Goal: Transaction & Acquisition: Book appointment/travel/reservation

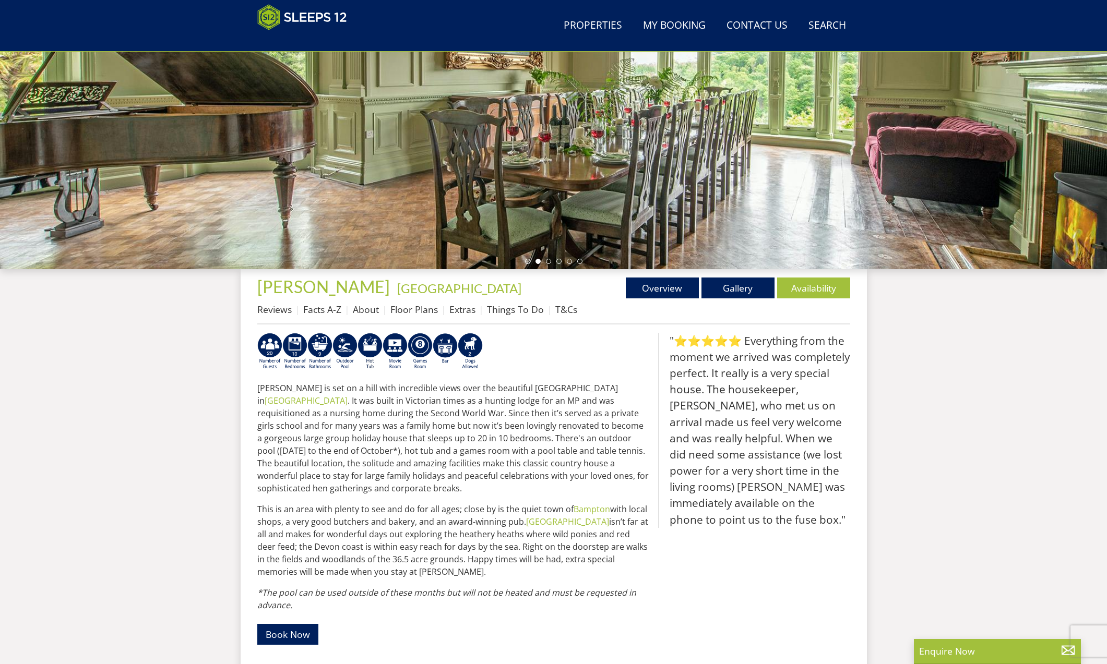
scroll to position [167, 0]
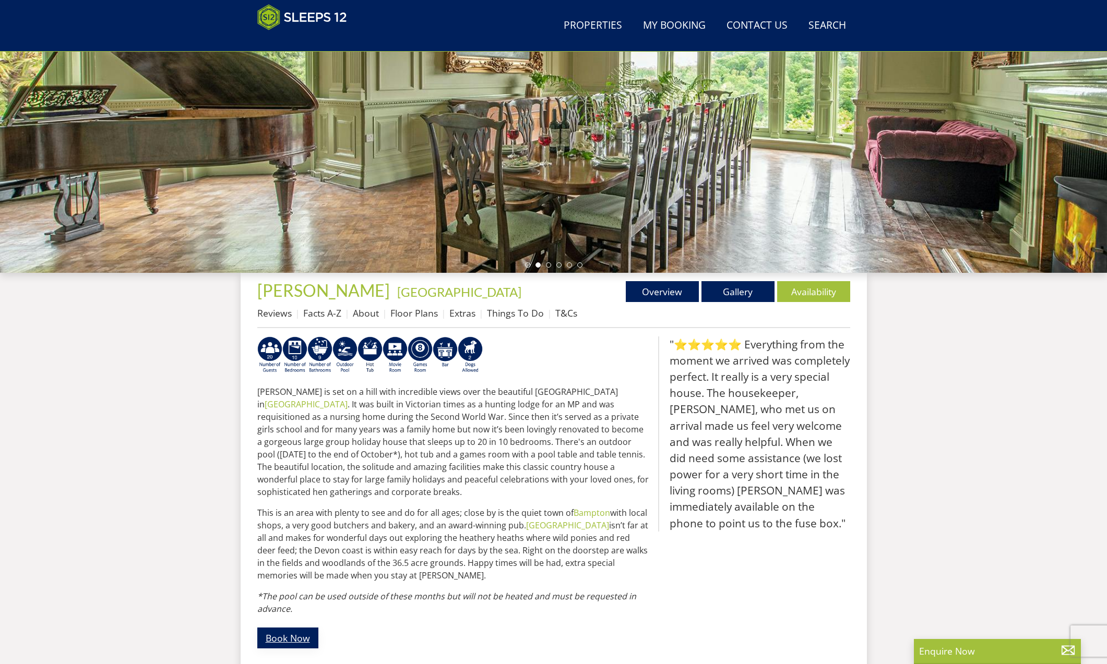
click at [301, 629] on link "Book Now" at bounding box center [287, 638] width 61 height 20
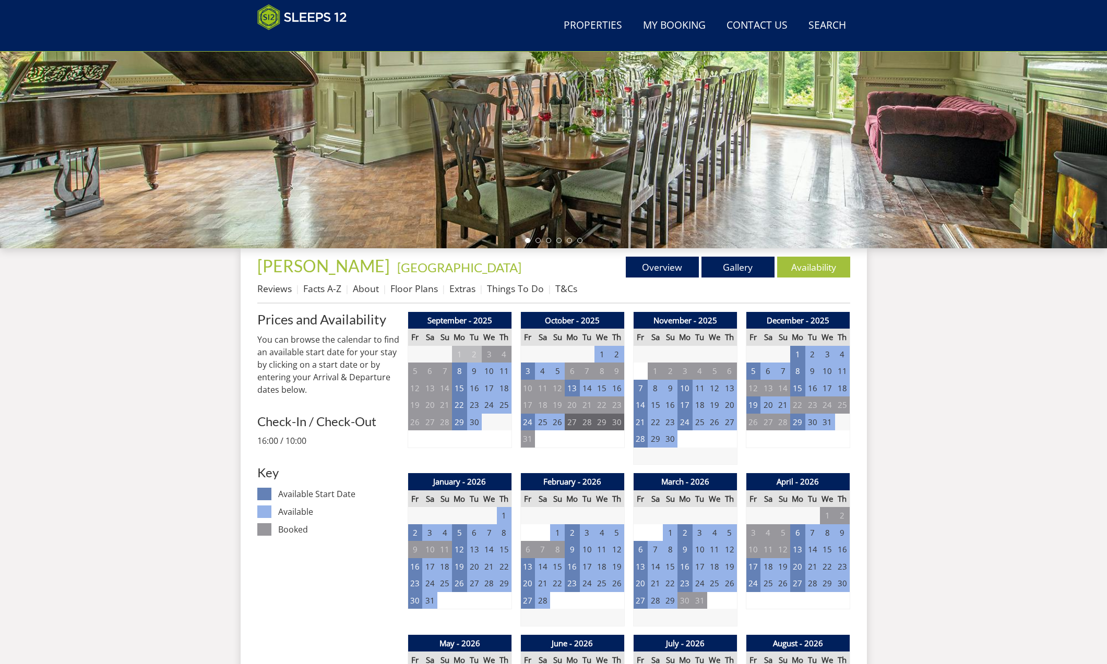
scroll to position [192, 0]
click at [573, 421] on td "27" at bounding box center [572, 422] width 15 height 17
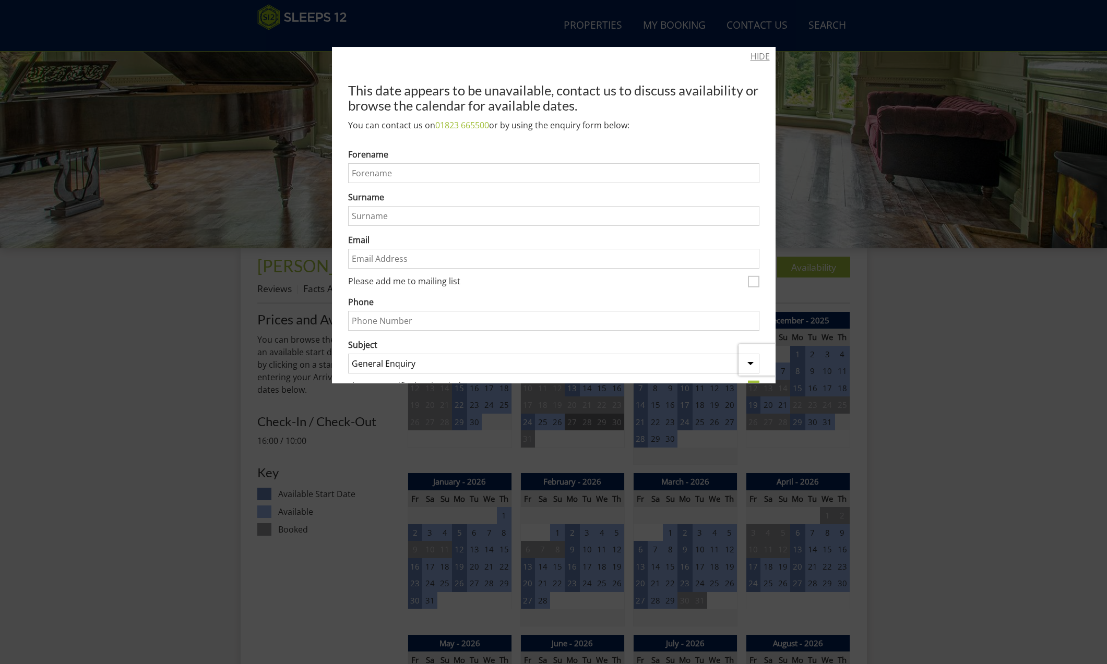
click at [752, 58] on link "HIDE" at bounding box center [759, 56] width 19 height 13
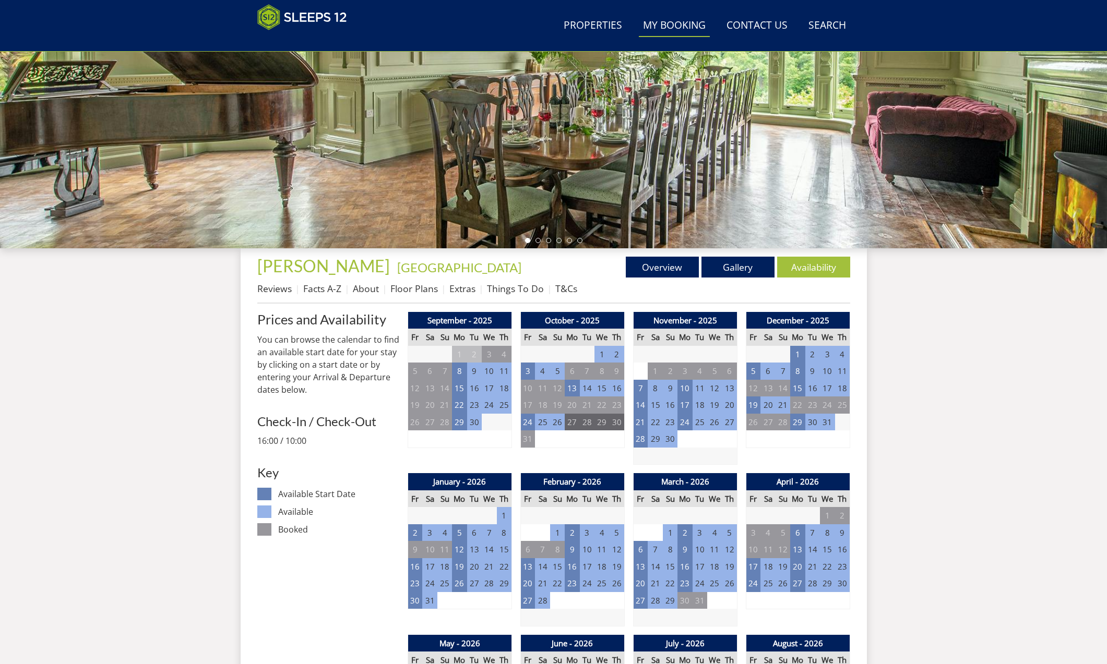
click at [678, 25] on link "My Booking" at bounding box center [674, 25] width 71 height 23
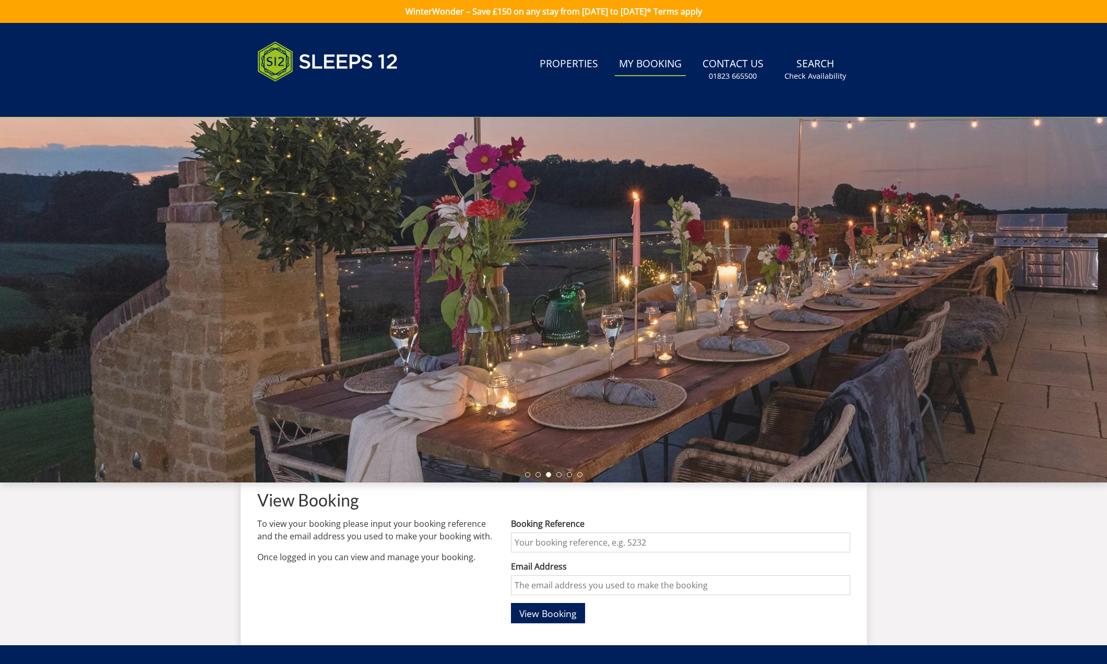
scroll to position [0, 1]
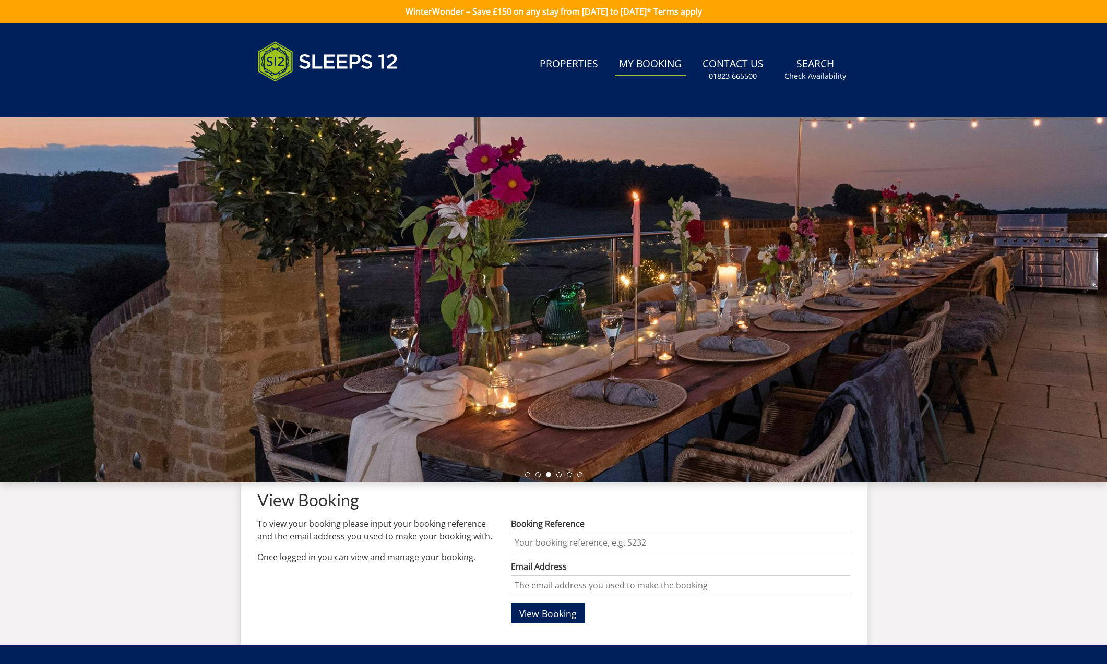
click at [535, 542] on input "Booking Reference" at bounding box center [680, 543] width 339 height 20
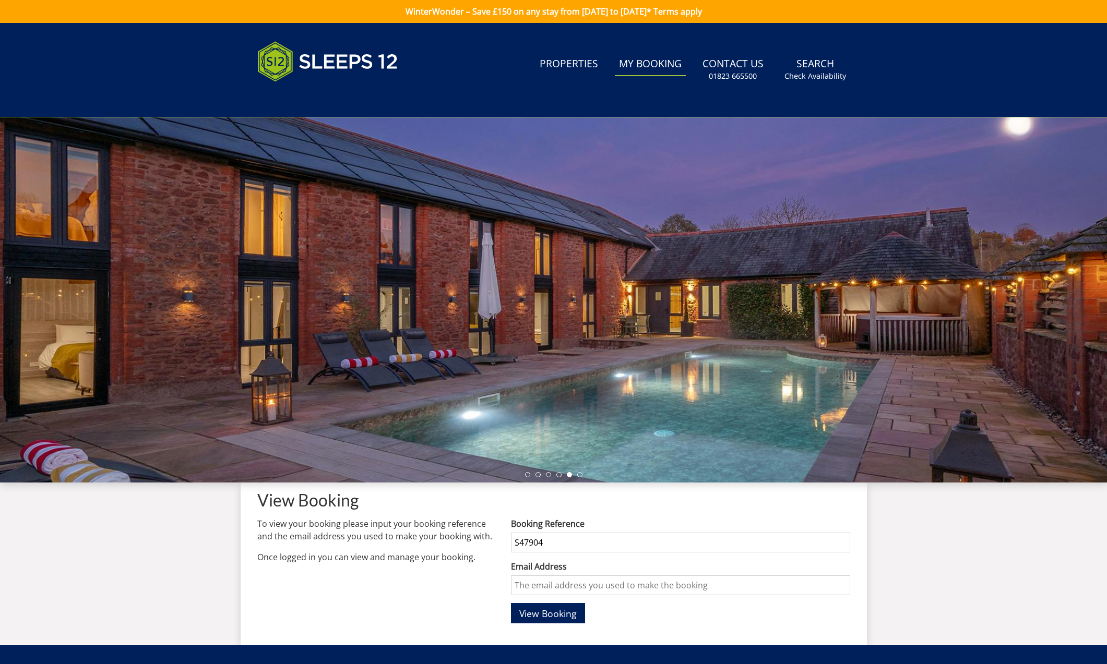
scroll to position [0, 0]
type input "S47904"
click at [541, 587] on input "Email Address" at bounding box center [680, 586] width 339 height 20
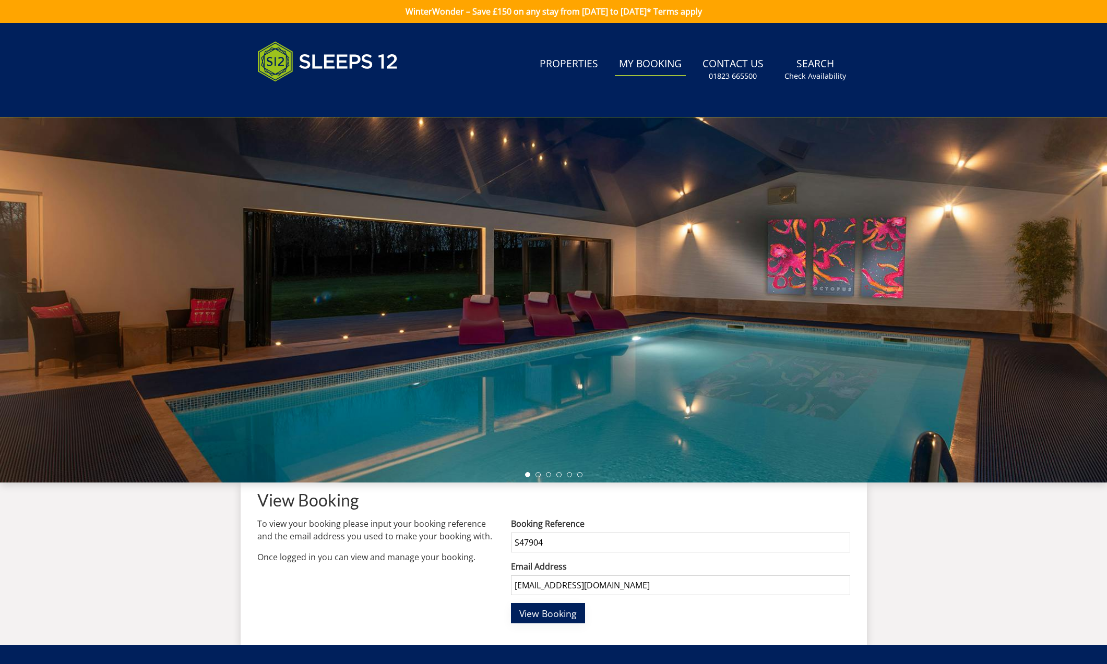
scroll to position [-1, 0]
type input "[EMAIL_ADDRESS][DOMAIN_NAME]"
click at [565, 615] on span "View Booking" at bounding box center [547, 613] width 57 height 13
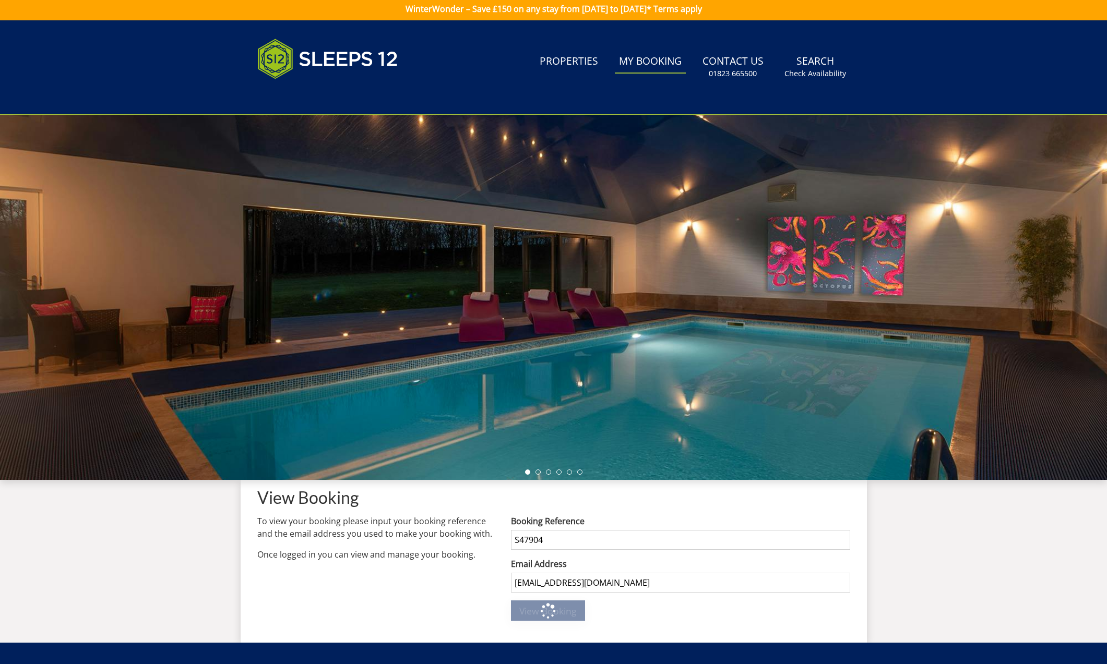
scroll to position [3, 0]
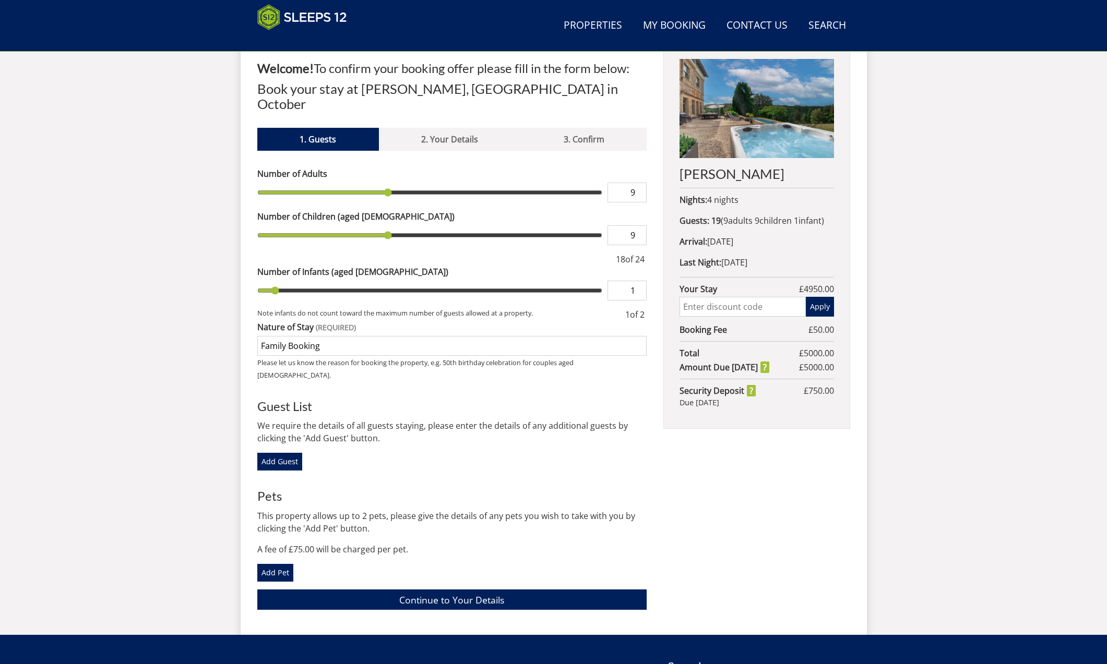
scroll to position [416, 0]
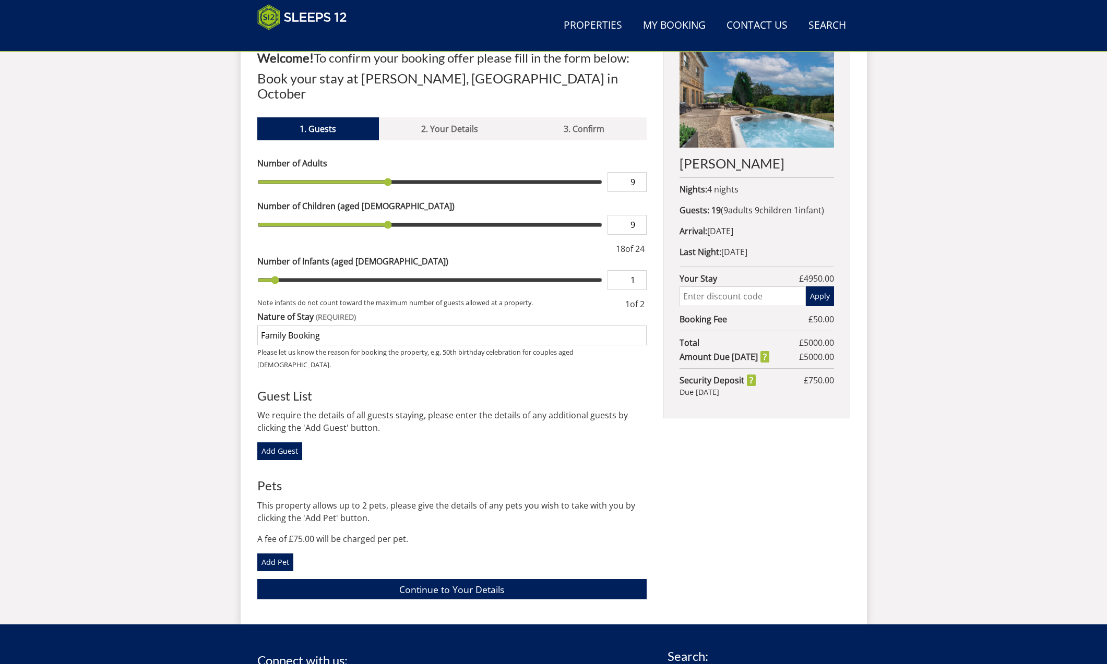
click at [704, 306] on input "text" at bounding box center [742, 296] width 126 height 20
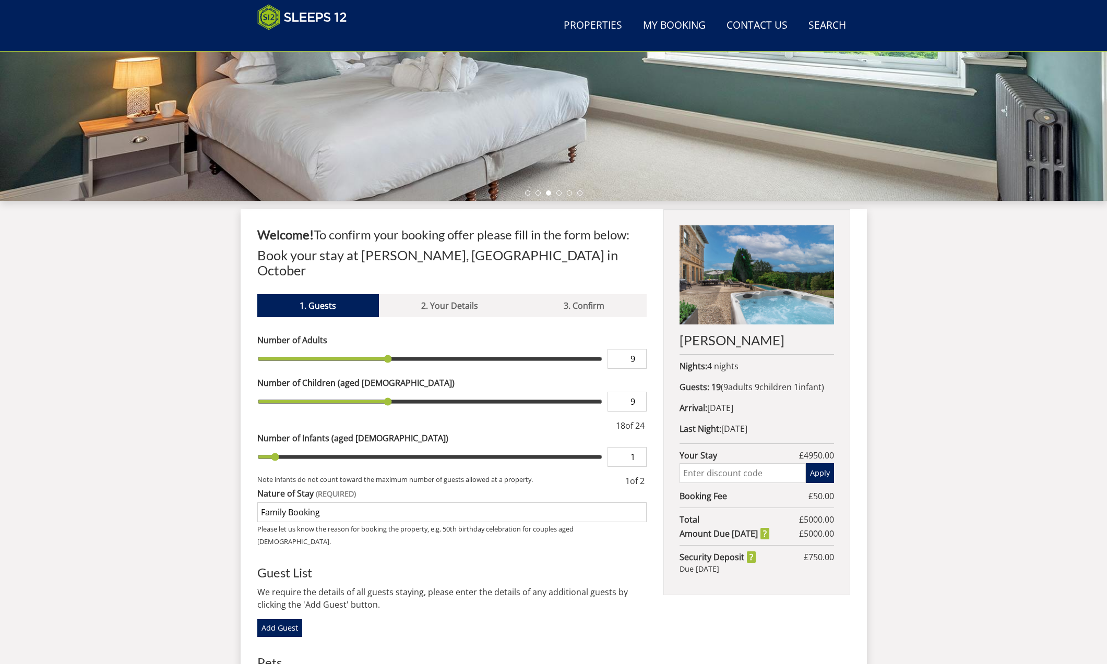
scroll to position [239, 0]
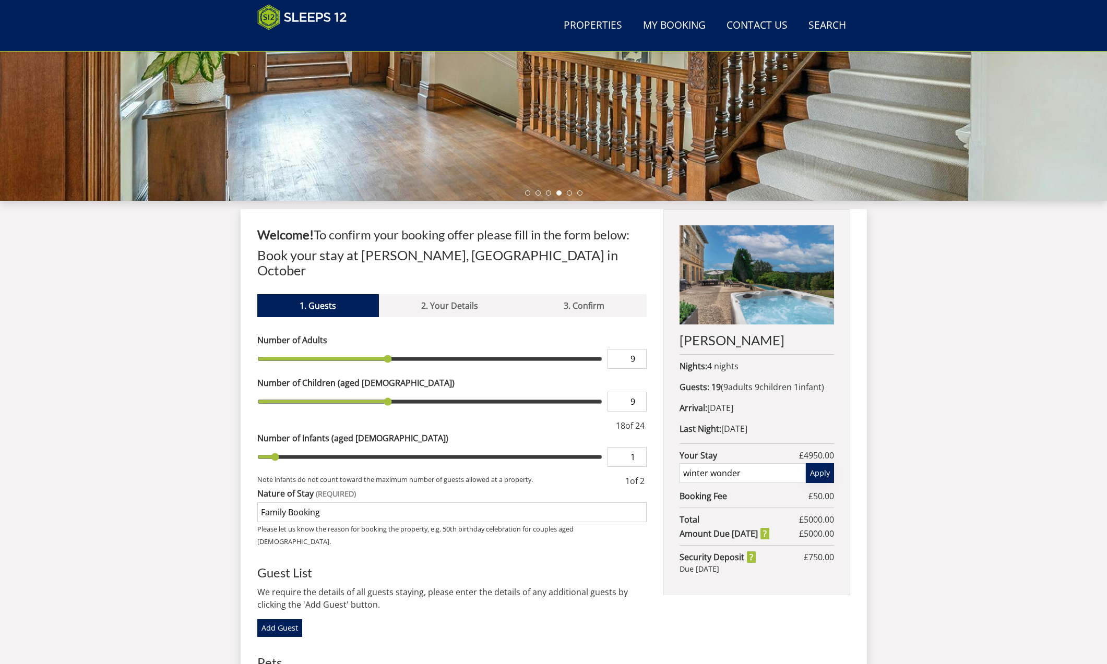
click at [822, 483] on button "Apply" at bounding box center [820, 473] width 28 height 20
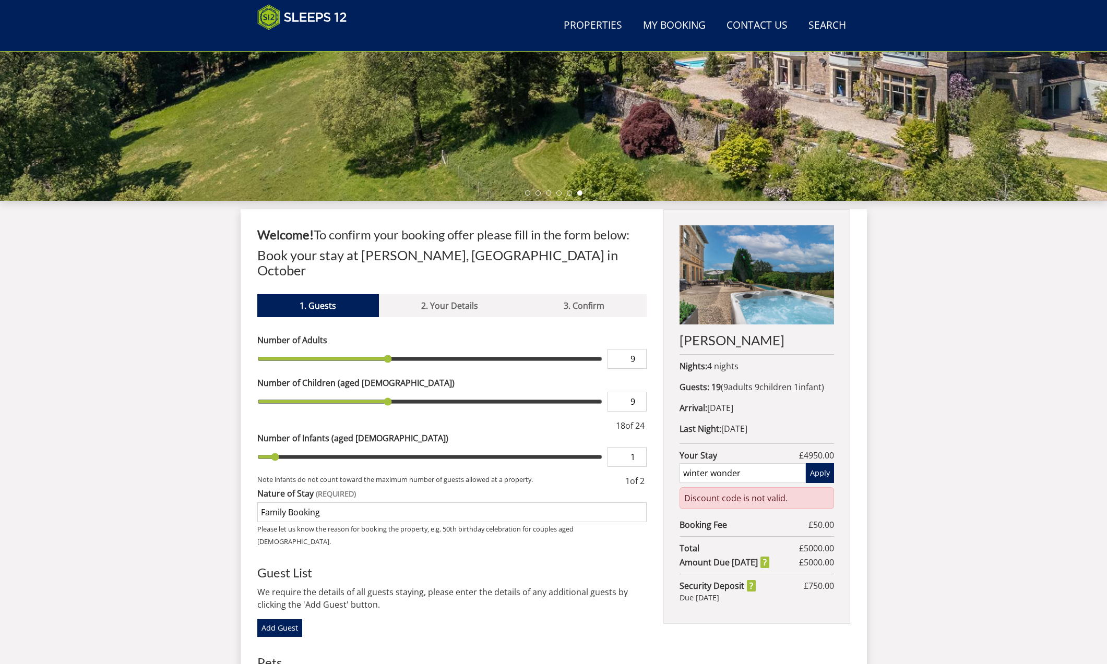
click at [717, 483] on input "winter wonder" at bounding box center [742, 473] width 126 height 20
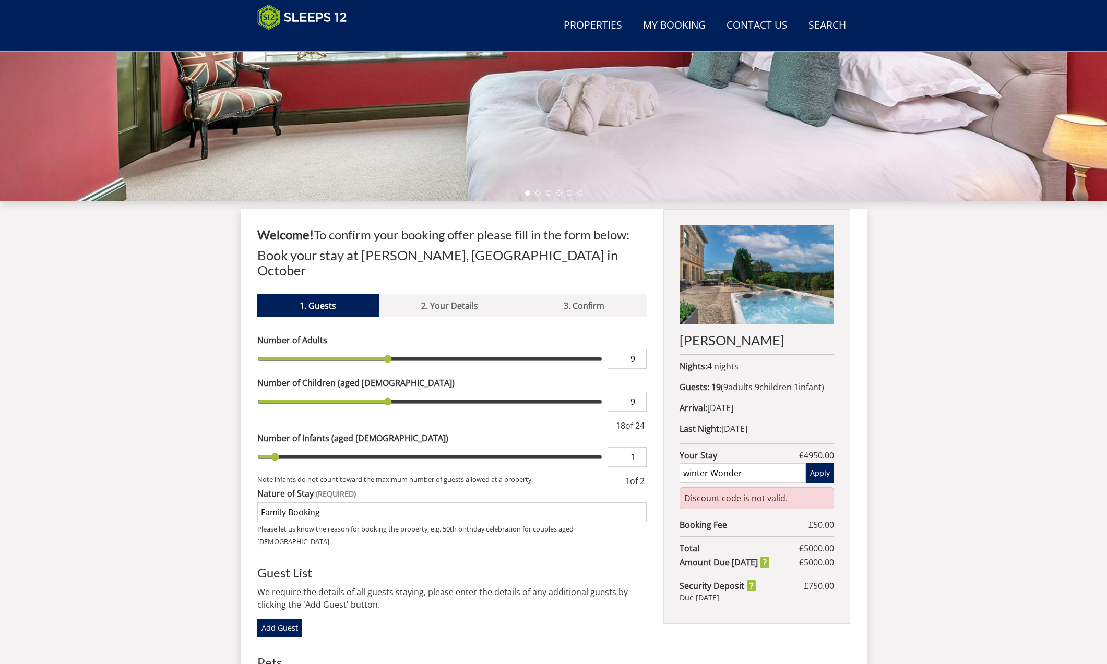
click at [690, 483] on input "winter Wonder" at bounding box center [742, 473] width 126 height 20
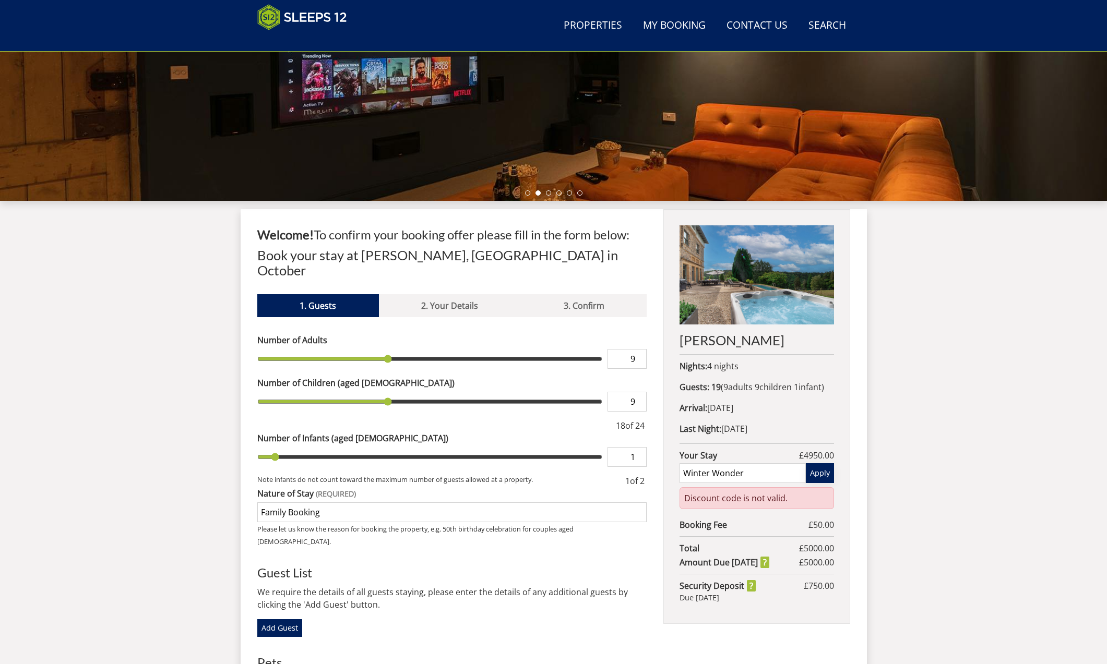
click at [817, 483] on button "Apply" at bounding box center [820, 473] width 28 height 20
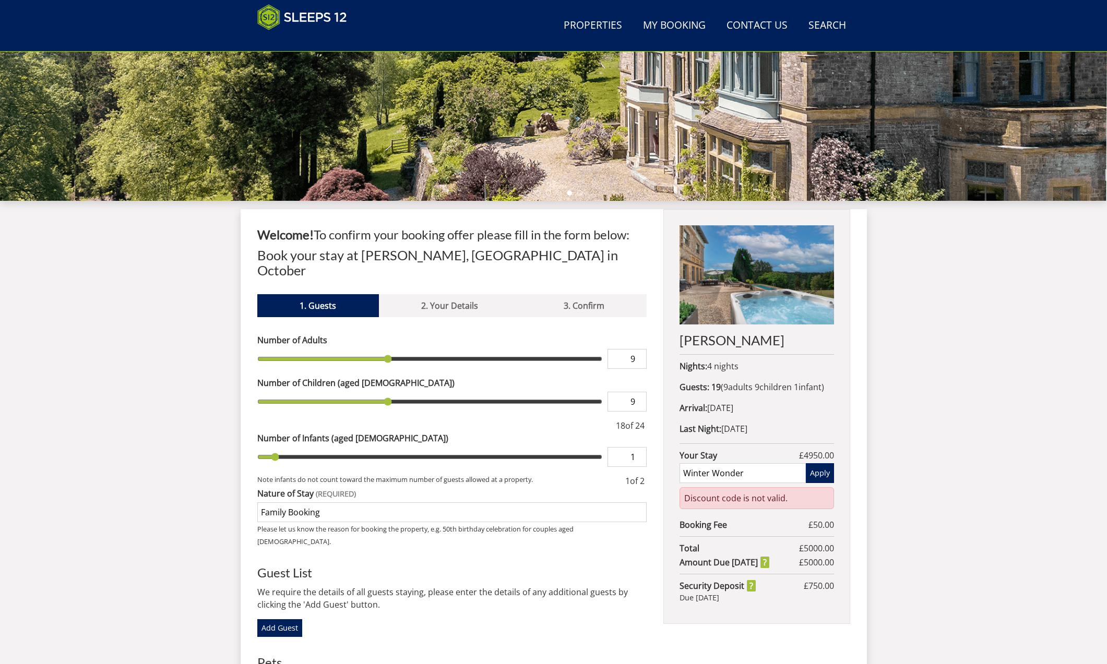
click at [744, 483] on input "Winter Wonder" at bounding box center [742, 473] width 126 height 20
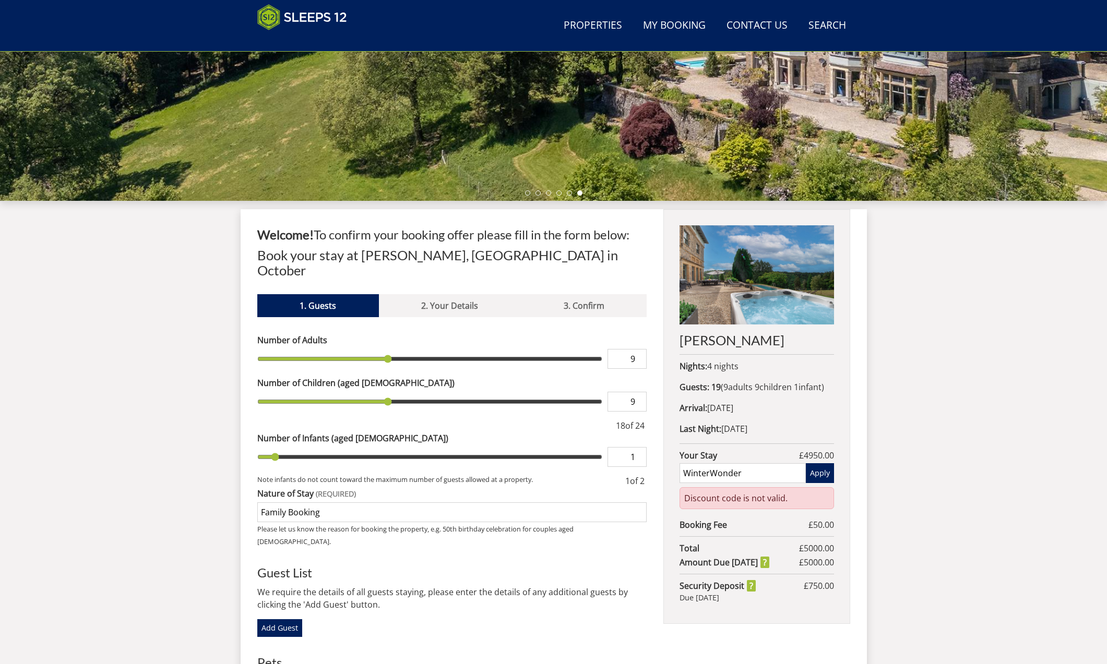
scroll to position [243, 1]
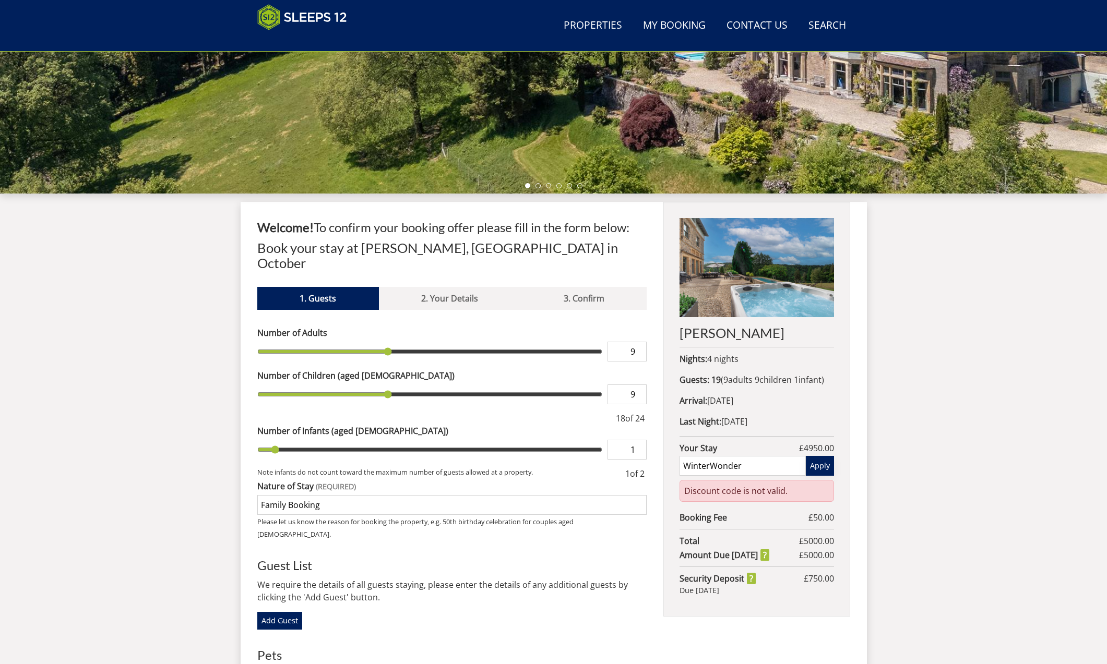
type input "WinterWonder"
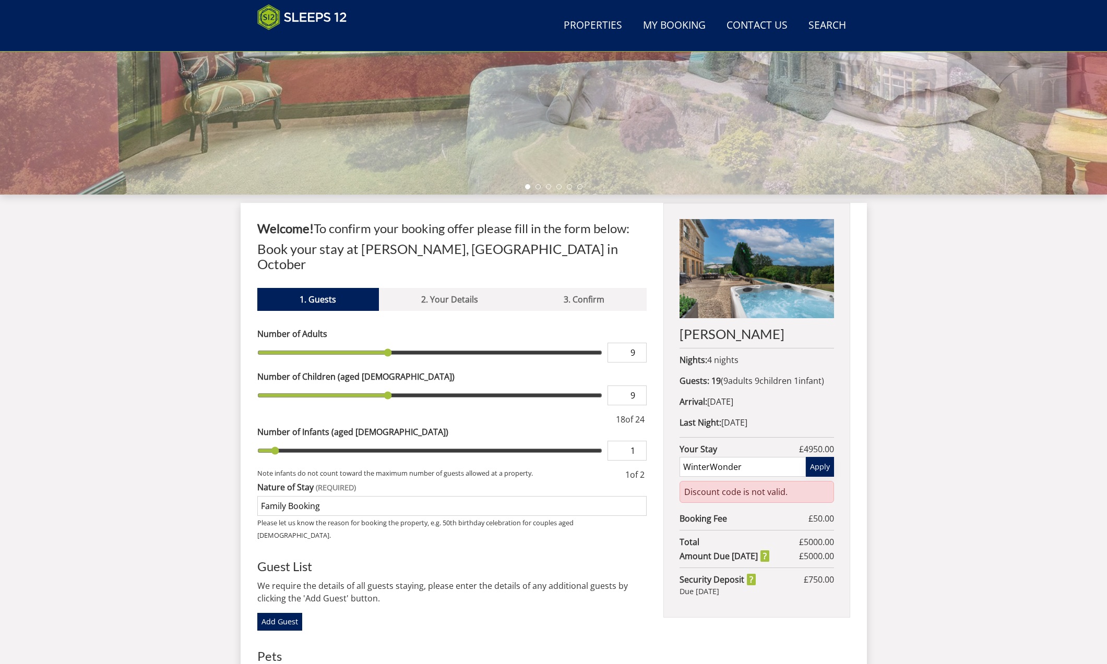
click at [822, 477] on button "Apply" at bounding box center [820, 467] width 28 height 20
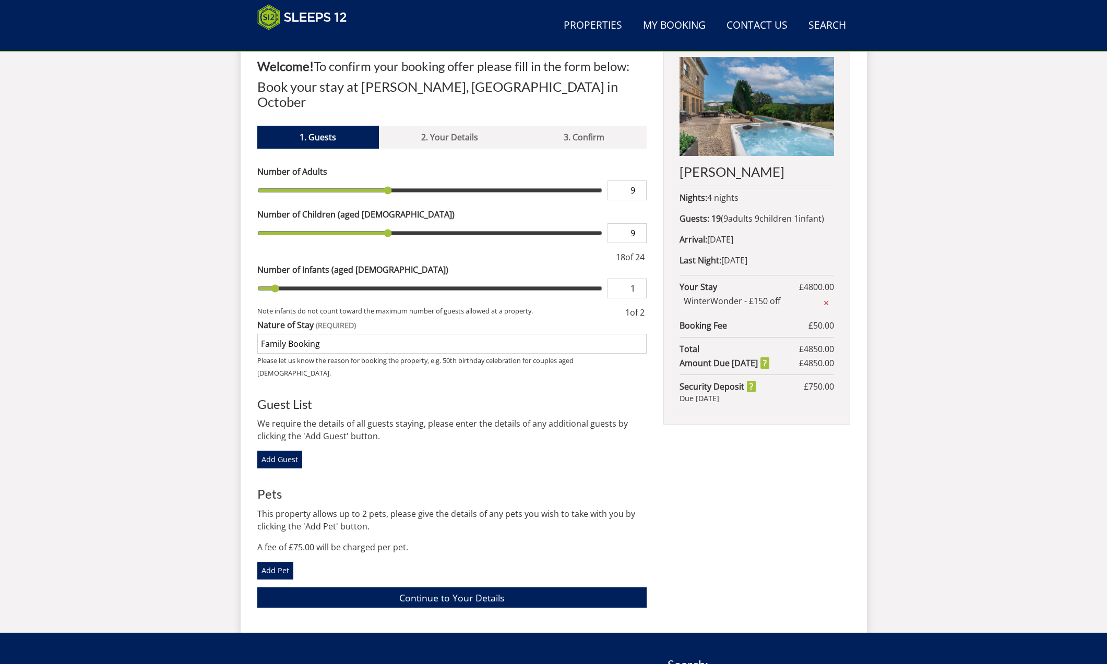
scroll to position [408, 0]
click at [487, 588] on link "Continue to Your Details" at bounding box center [452, 598] width 390 height 20
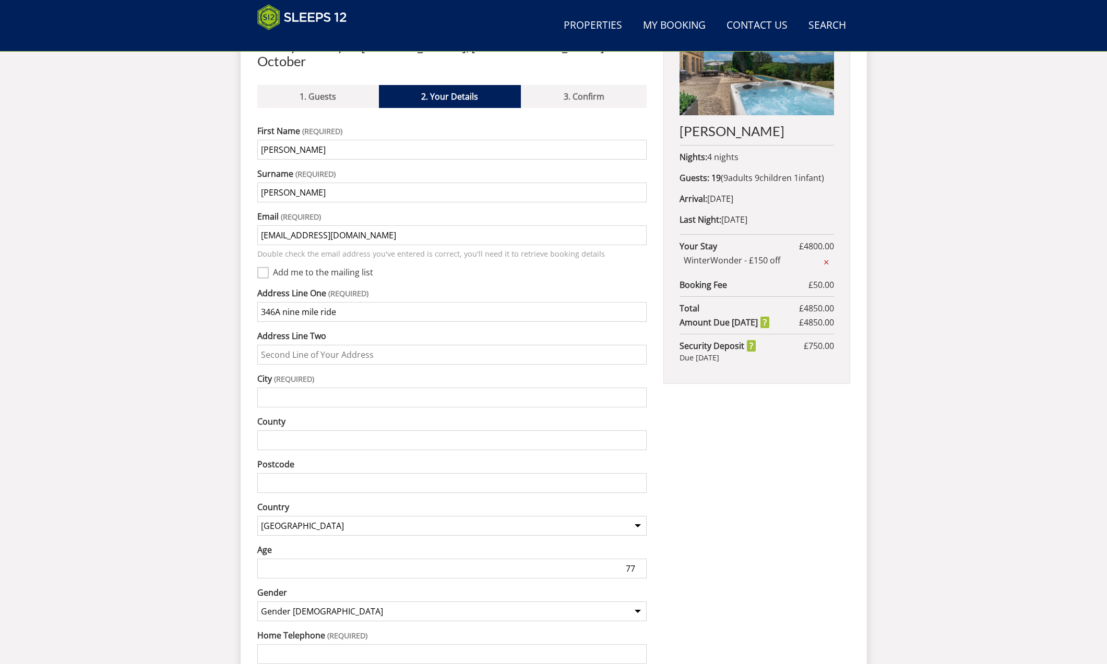
type input "346A nine mile ride"
type input "finchampstead"
drag, startPoint x: 228, startPoint y: 341, endPoint x: 241, endPoint y: 362, distance: 24.8
click at [229, 341] on div "Search Menu Properties My Booking Contact Us [PHONE_NUMBER] Search Check Availa…" at bounding box center [553, 196] width 1107 height 1243
type input "wokingham"
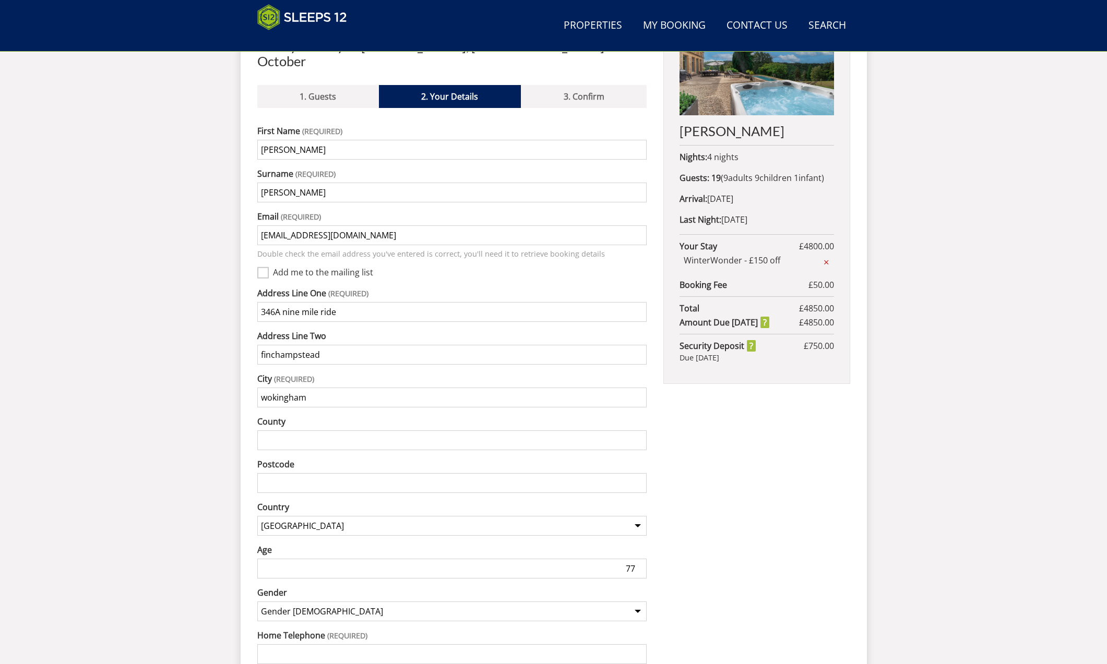
drag, startPoint x: 141, startPoint y: 392, endPoint x: 161, endPoint y: 393, distance: 20.4
click at [146, 392] on div "Search Menu Properties My Booking Contact Us [PHONE_NUMBER] Search Check Availa…" at bounding box center [553, 196] width 1107 height 1243
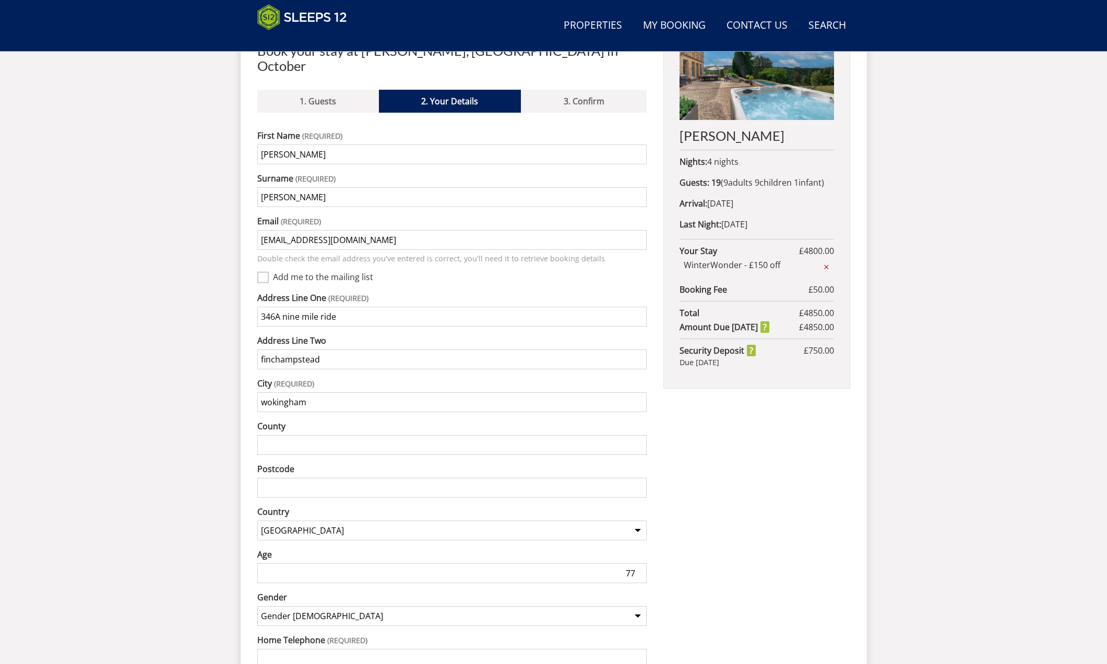
click at [280, 436] on input "County" at bounding box center [452, 445] width 390 height 20
type input "[GEOGRAPHIC_DATA]"
drag, startPoint x: 5, startPoint y: 266, endPoint x: 282, endPoint y: 471, distance: 344.6
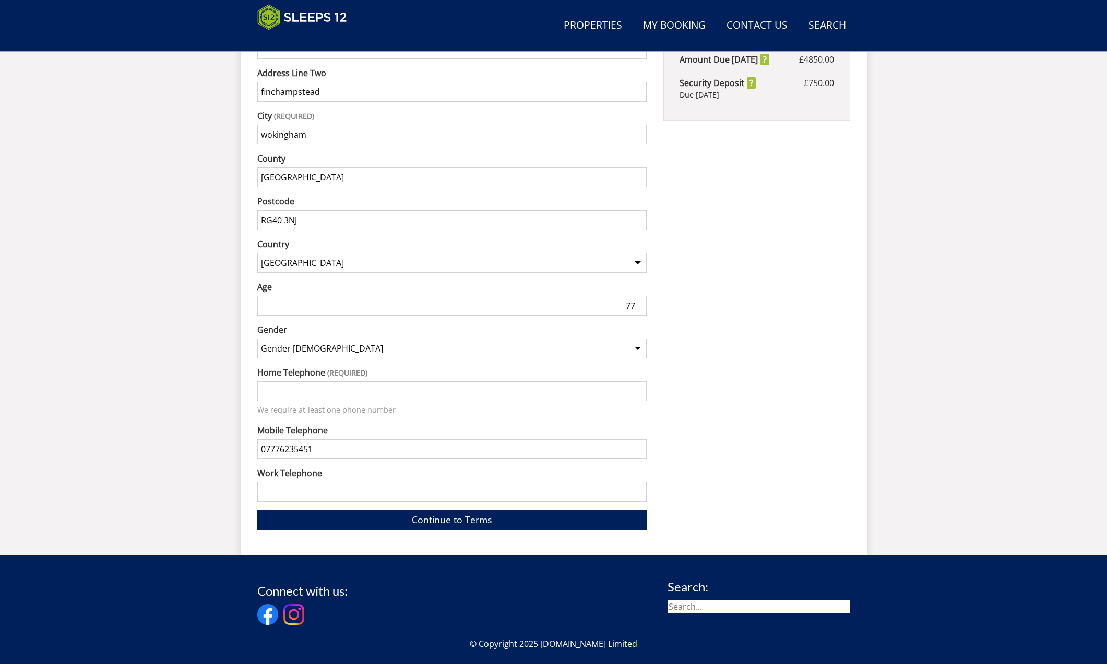
scroll to position [712, 0]
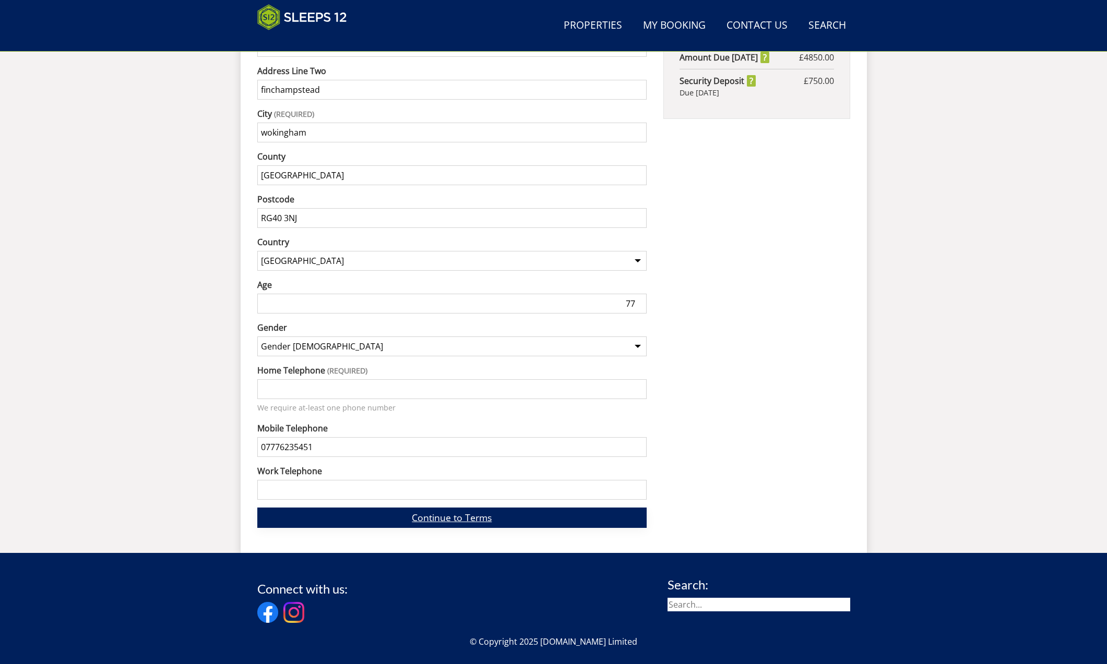
type input "RG40 3NJ"
click at [490, 508] on link "Continue to Terms" at bounding box center [452, 518] width 390 height 20
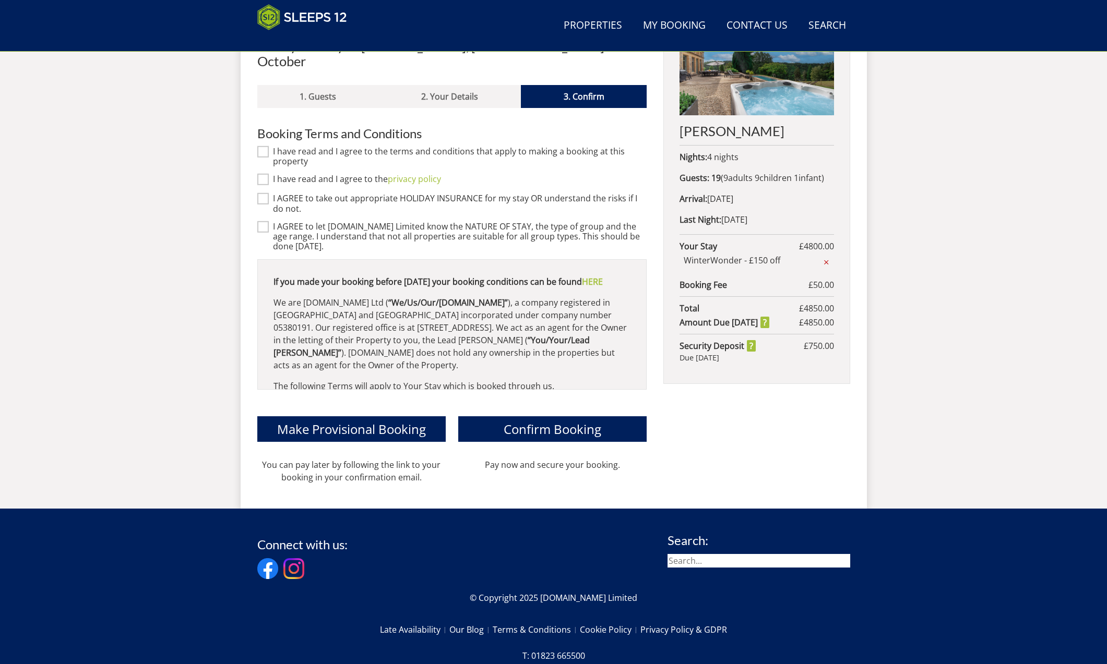
scroll to position [448, 0]
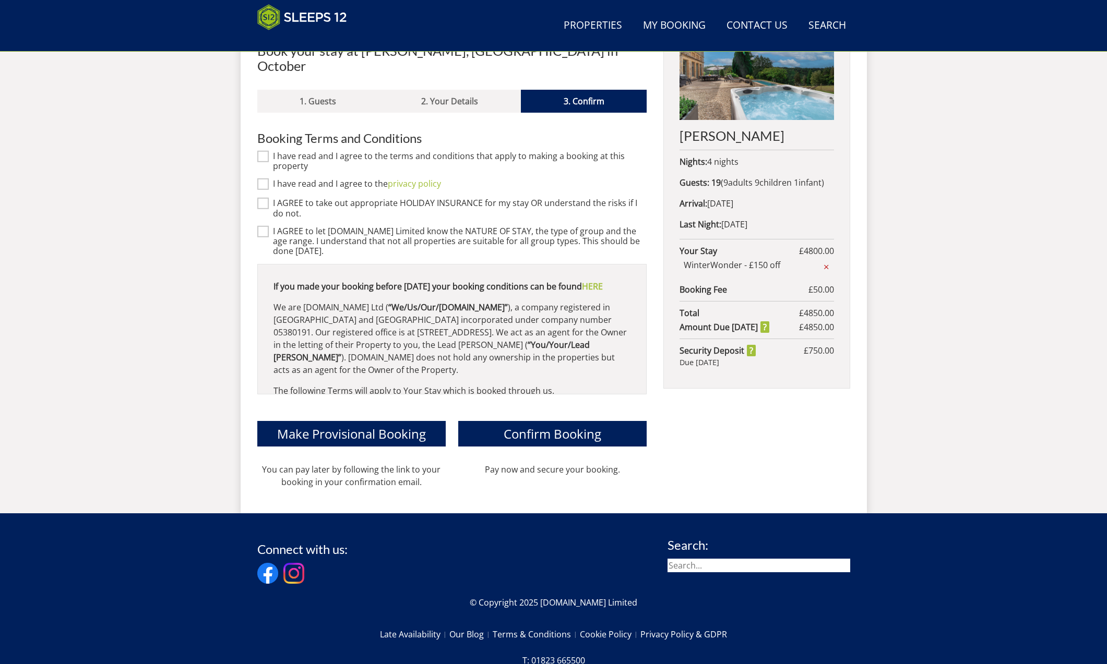
click at [262, 151] on input "I have read and I agree to the terms and conditions that apply to making a book…" at bounding box center [262, 156] width 11 height 11
checkbox input "true"
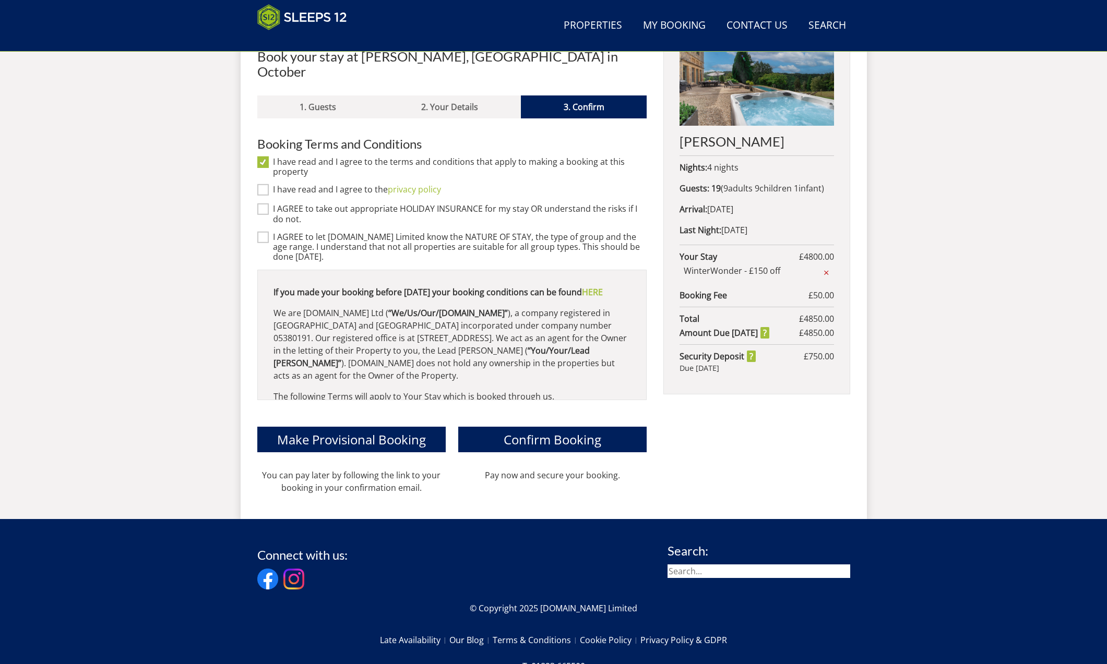
scroll to position [437, 0]
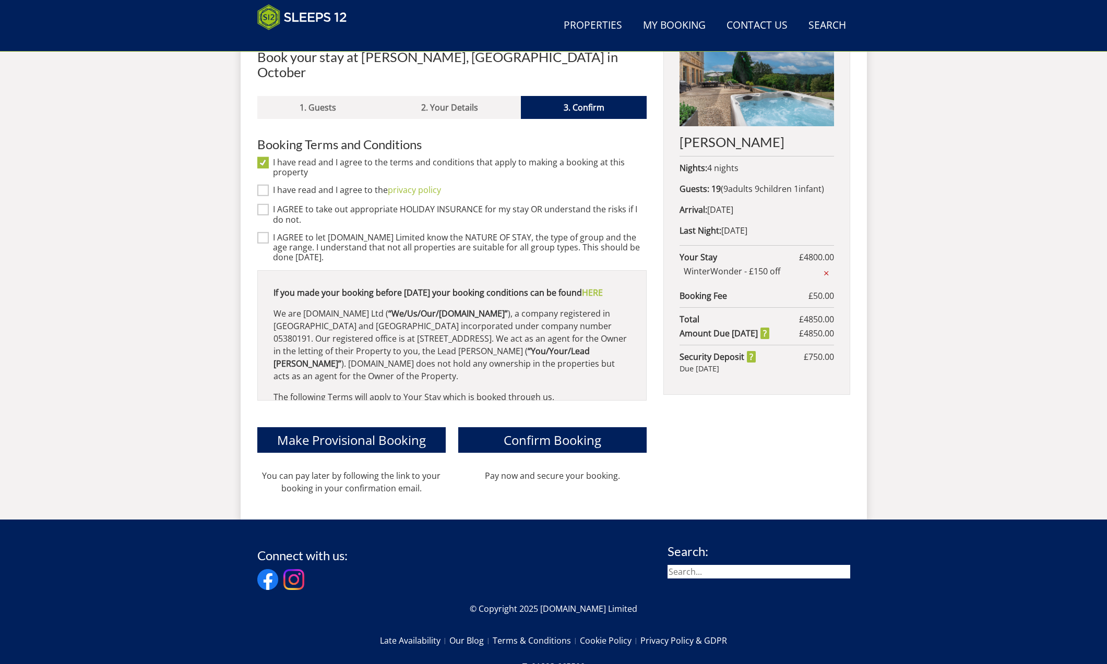
click at [265, 185] on input "I have read and I agree to the privacy policy" at bounding box center [262, 190] width 11 height 11
checkbox input "true"
click at [264, 204] on input "I AGREE to take out appropriate HOLIDAY INSURANCE for my stay OR understand the…" at bounding box center [262, 209] width 11 height 11
checkbox input "true"
click at [264, 232] on input "I AGREE to let [DOMAIN_NAME] Limited know the NATURE OF STAY, the type of group…" at bounding box center [262, 237] width 11 height 11
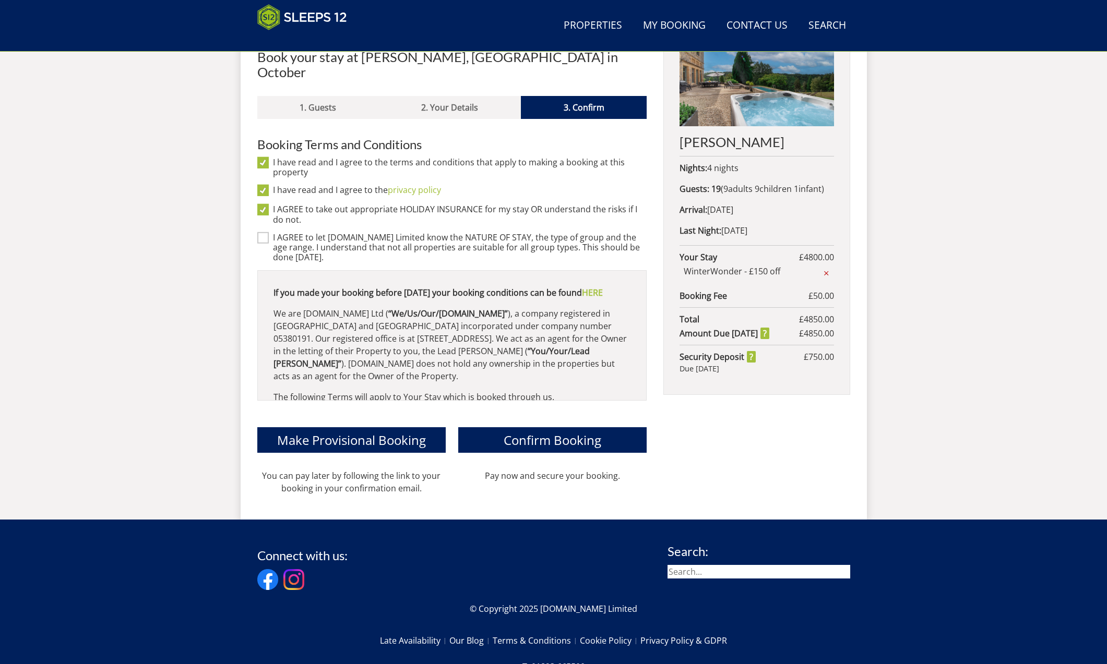
checkbox input "true"
click at [589, 432] on span "Confirm Booking" at bounding box center [553, 440] width 98 height 17
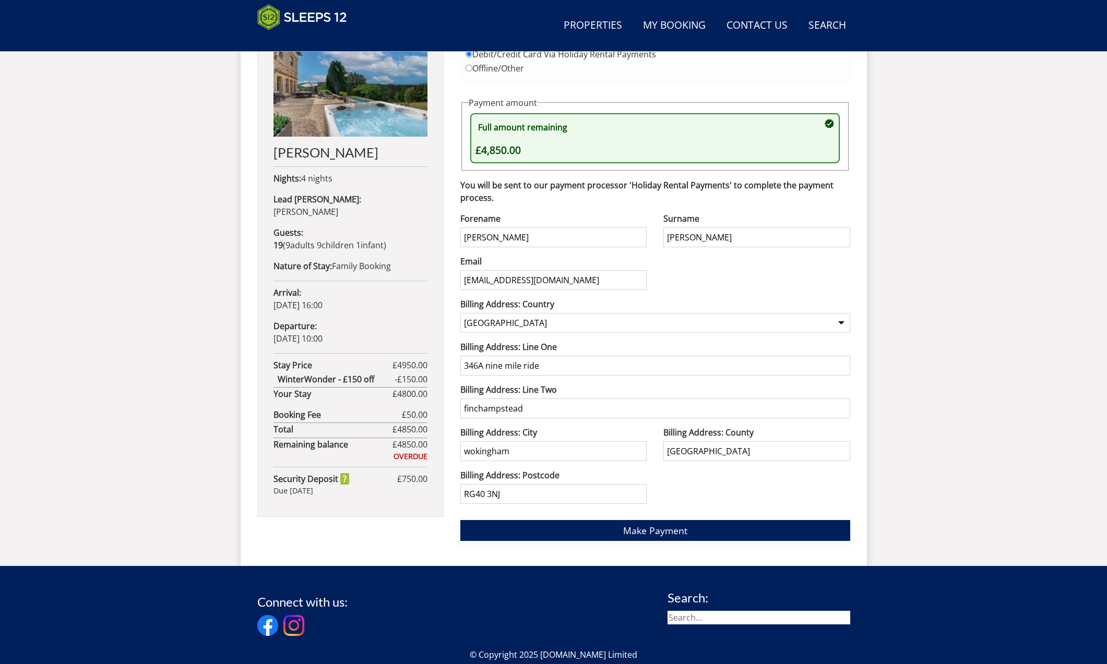
scroll to position [487, 0]
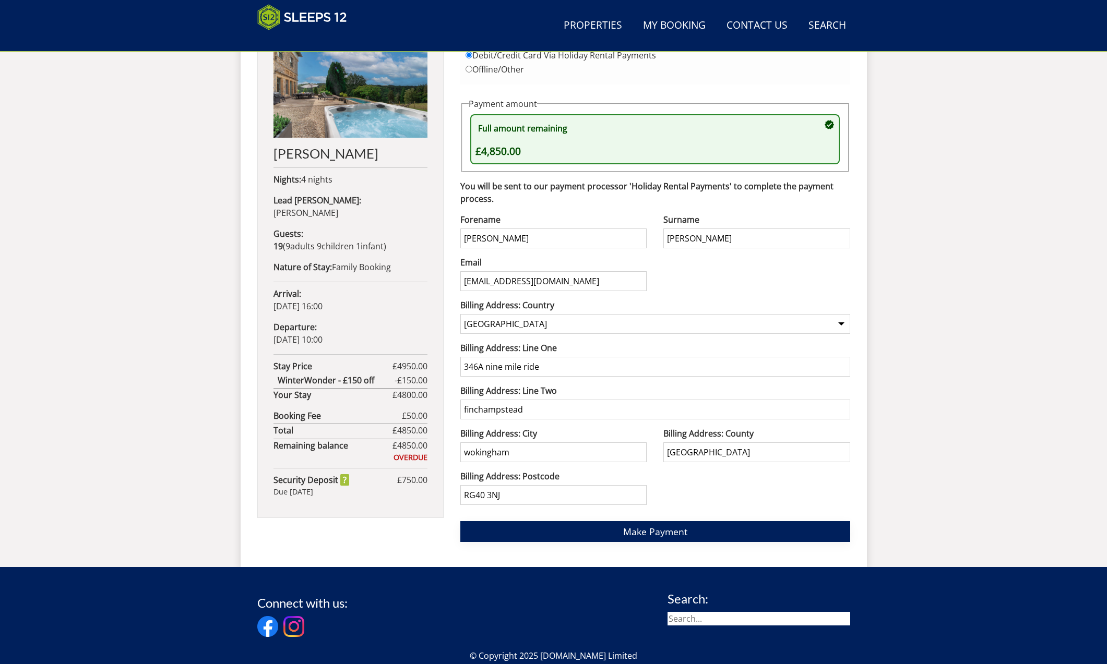
click at [674, 531] on span "Make Payment" at bounding box center [655, 531] width 64 height 13
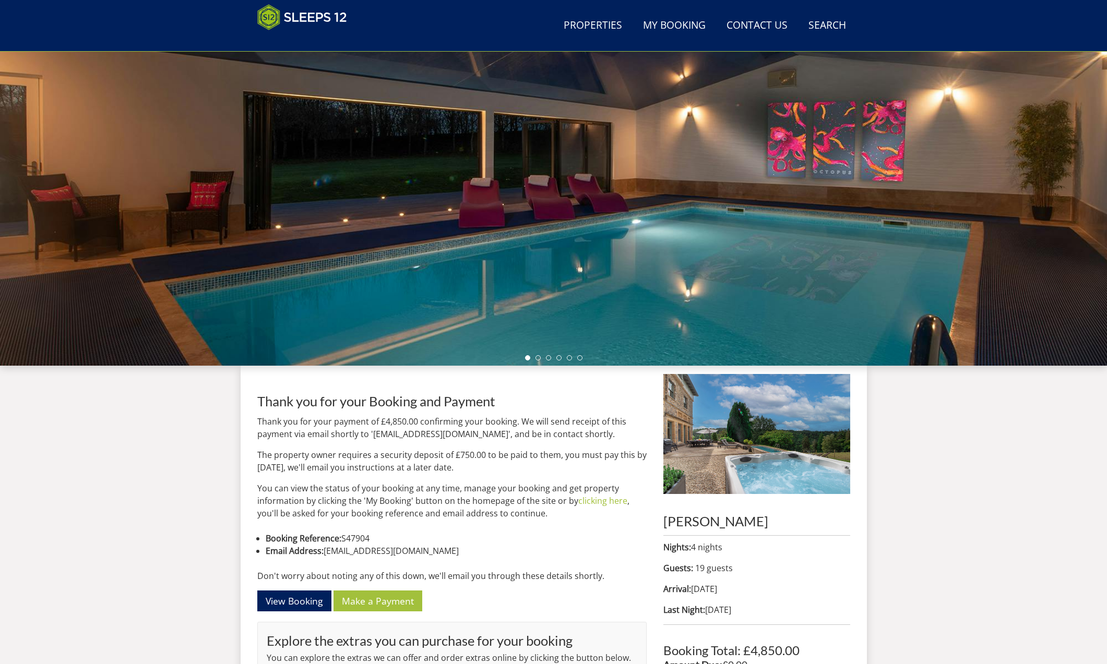
scroll to position [68, 0]
